Goal: Navigation & Orientation: Understand site structure

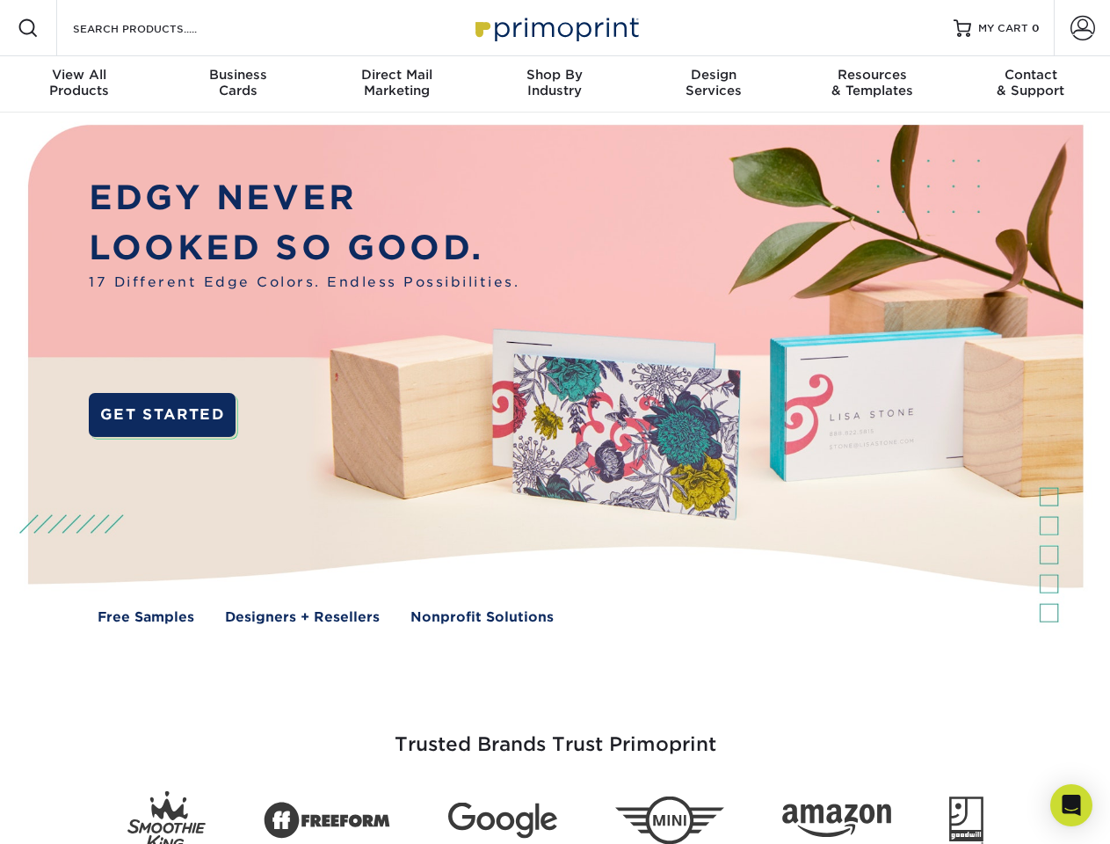
click at [555, 422] on img at bounding box center [554, 387] width 1099 height 549
click at [28, 28] on span at bounding box center [28, 28] width 21 height 21
click at [1082, 28] on span at bounding box center [1083, 28] width 25 height 25
click at [79, 84] on div "View All Products" at bounding box center [79, 83] width 158 height 32
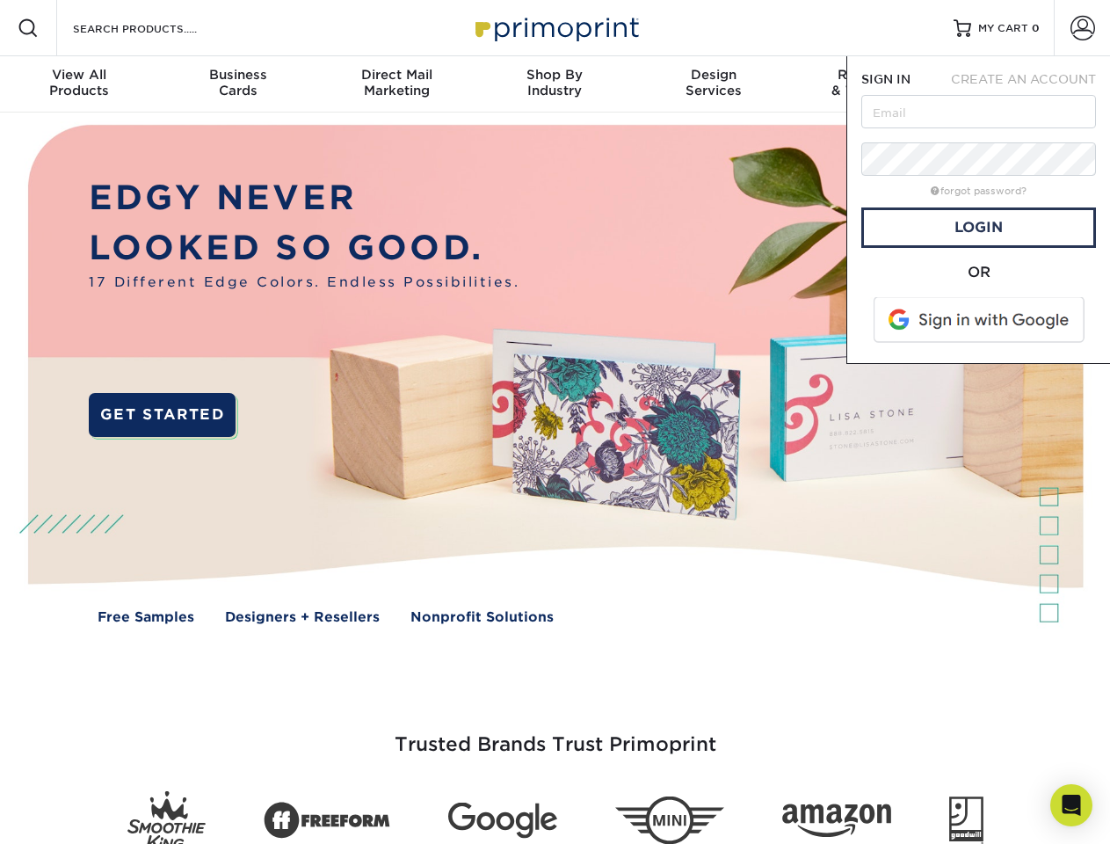
click at [237, 84] on div "Business Cards" at bounding box center [237, 83] width 158 height 32
click at [396, 84] on div "Direct Mail Marketing" at bounding box center [396, 83] width 158 height 32
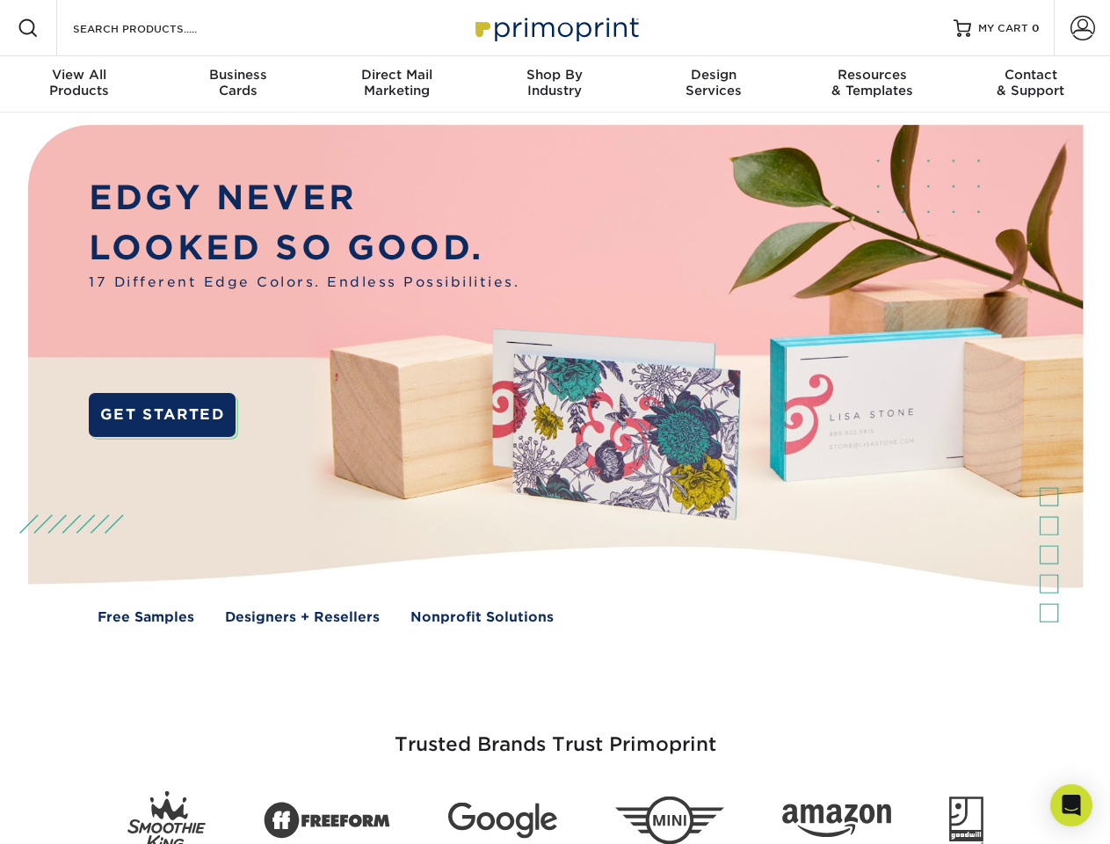
click at [555, 84] on div "Shop By Industry" at bounding box center [555, 83] width 158 height 32
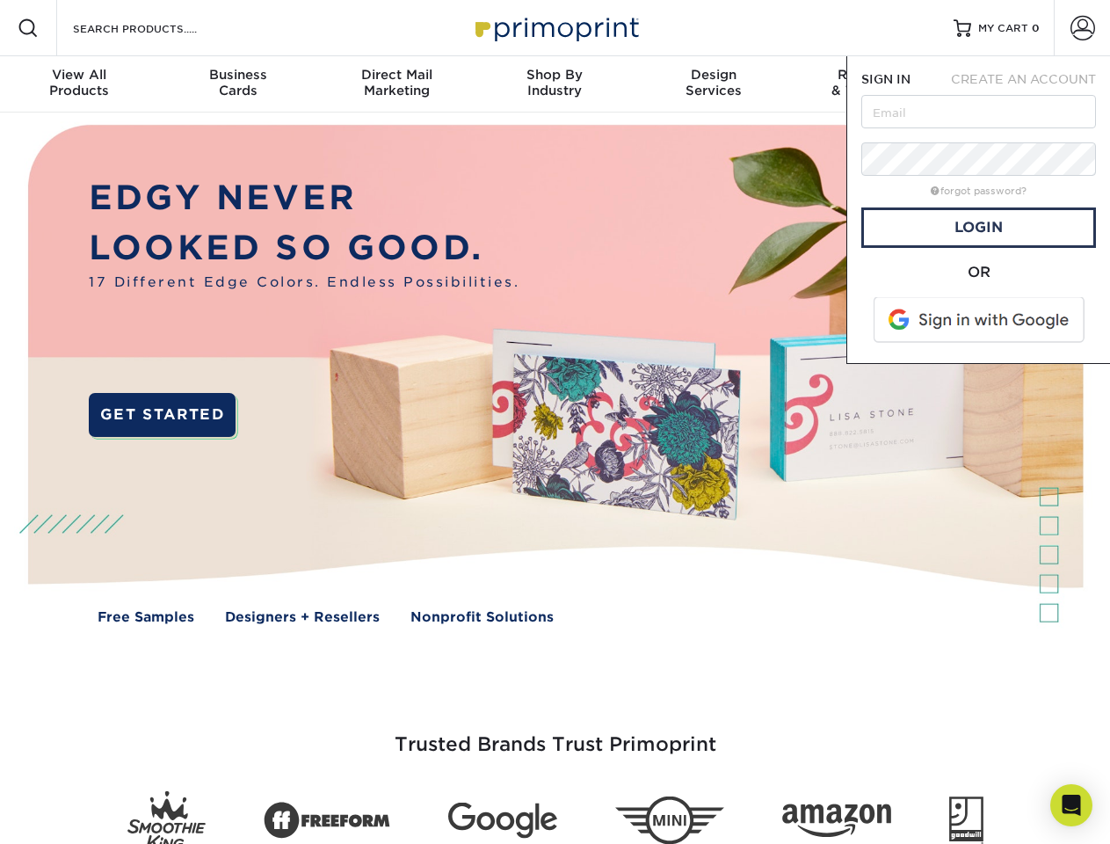
click at [714, 84] on div "Design Services" at bounding box center [714, 83] width 158 height 32
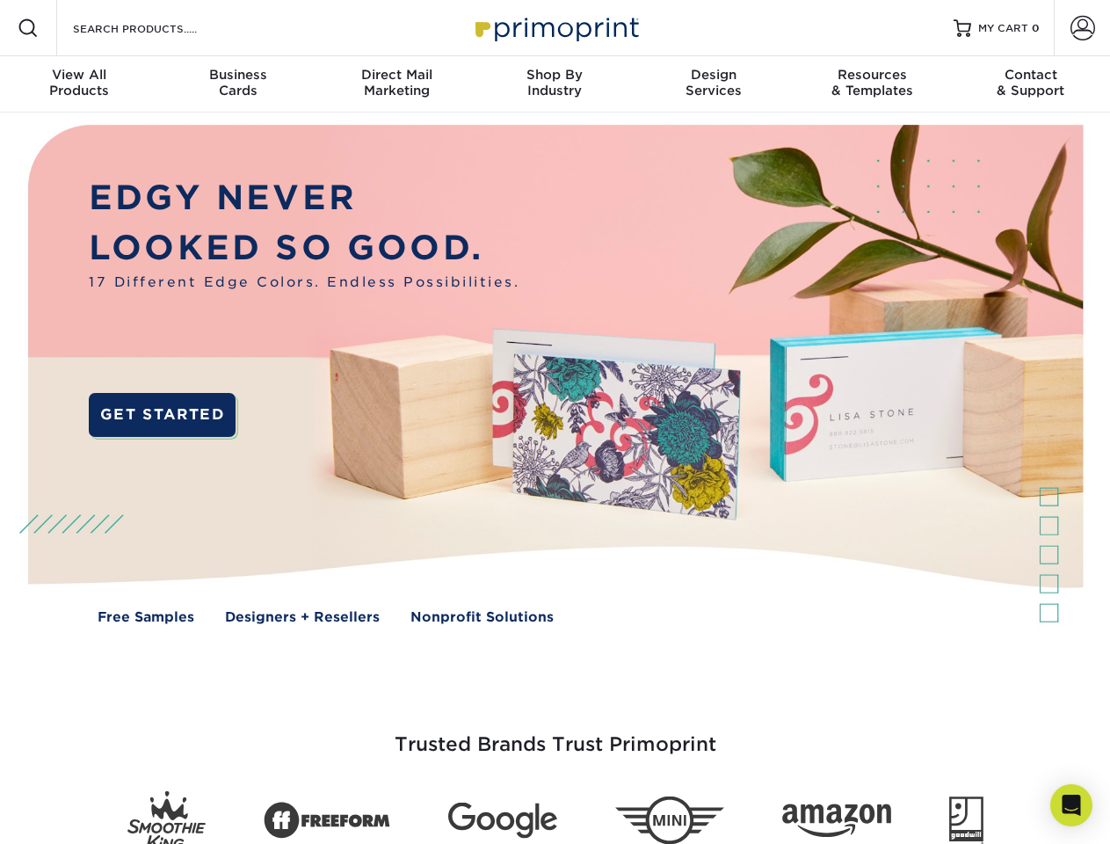
click at [872, 84] on span "SIGN IN" at bounding box center [885, 79] width 49 height 14
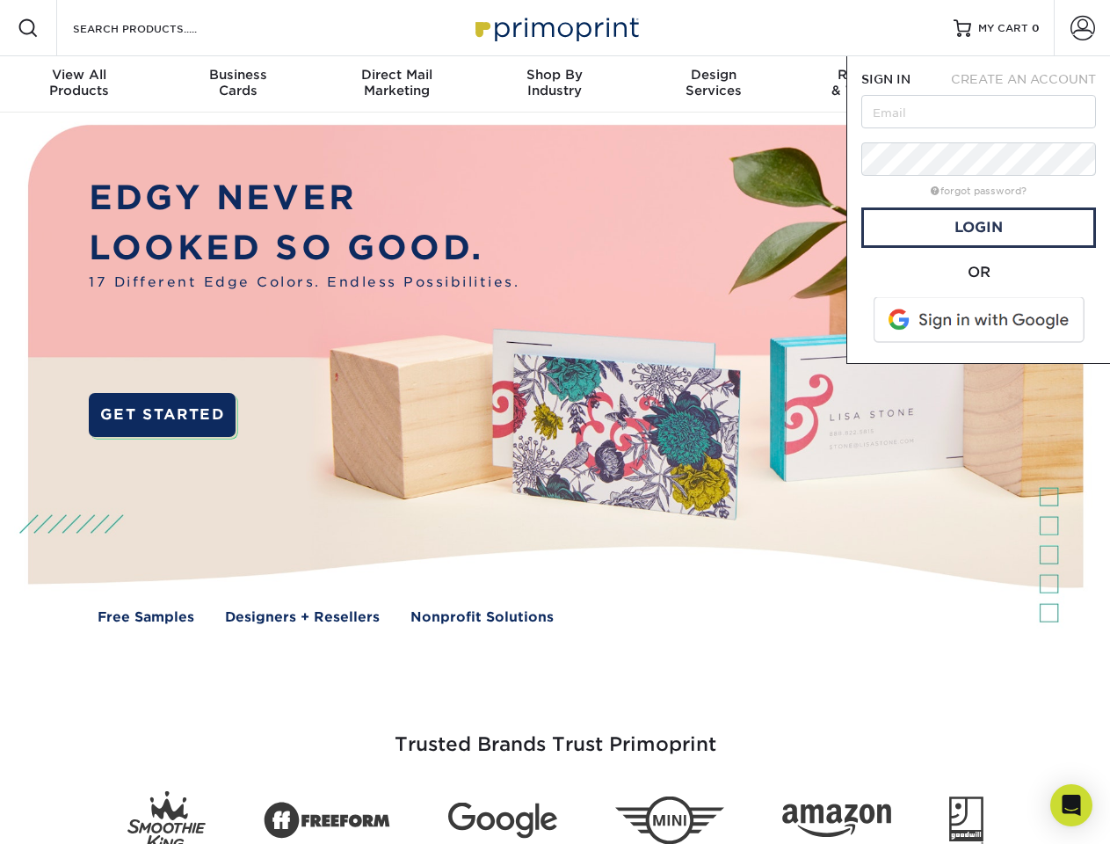
click at [1031, 84] on nav "Resources Menu Search Products Account SIGN IN CREATE AN ACCOUNT forgot passwor…" at bounding box center [555, 56] width 1110 height 113
